Goal: Task Accomplishment & Management: Manage account settings

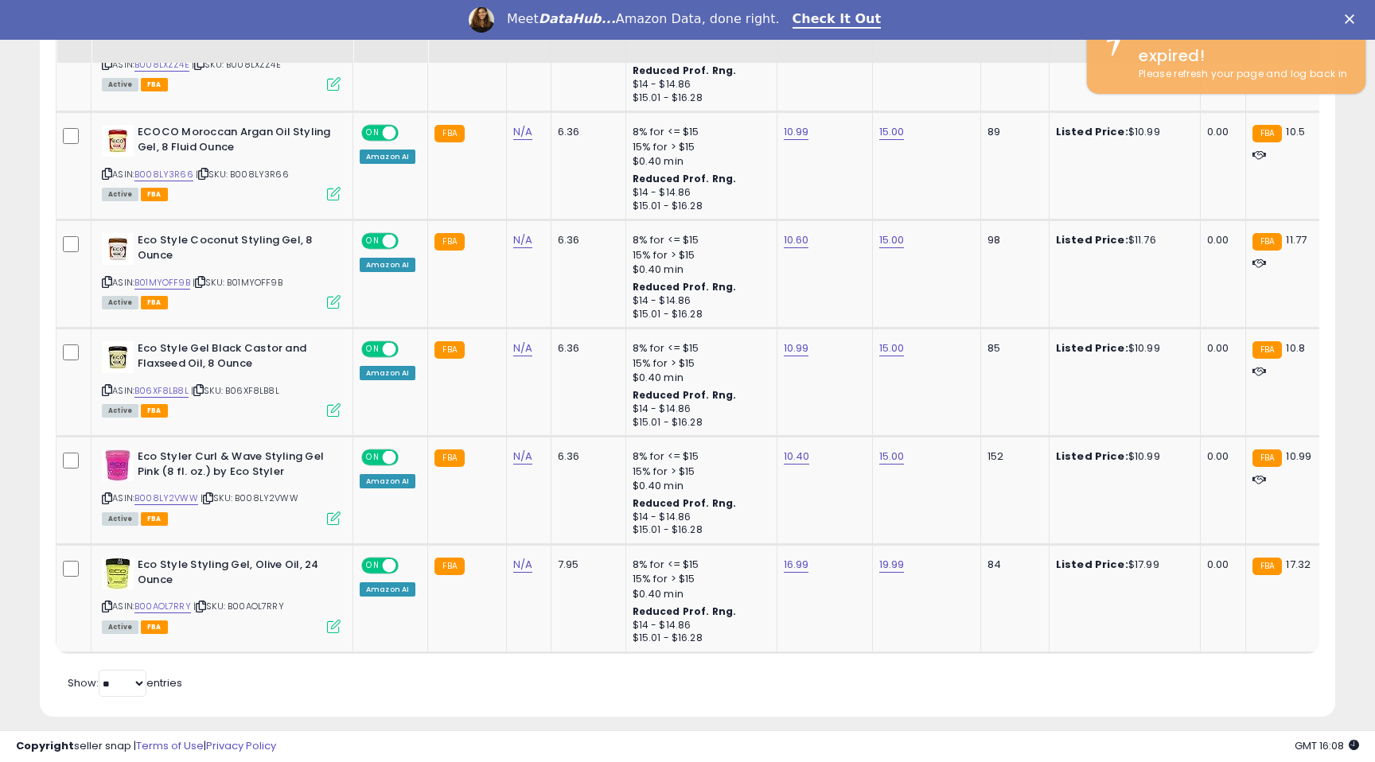
scroll to position [326, 750]
